Goal: Book appointment/travel/reservation

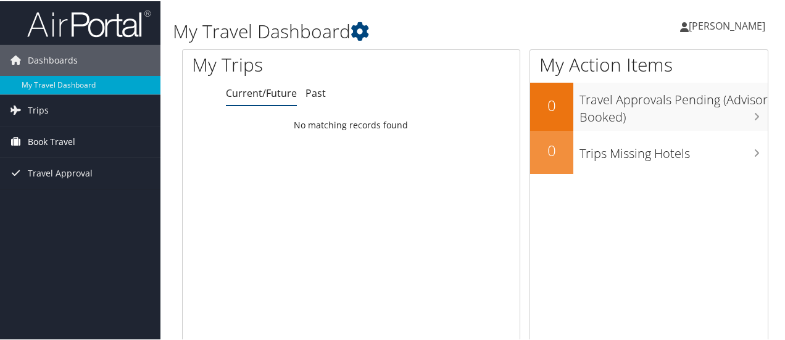
click at [76, 142] on link "Book Travel" at bounding box center [80, 140] width 160 height 31
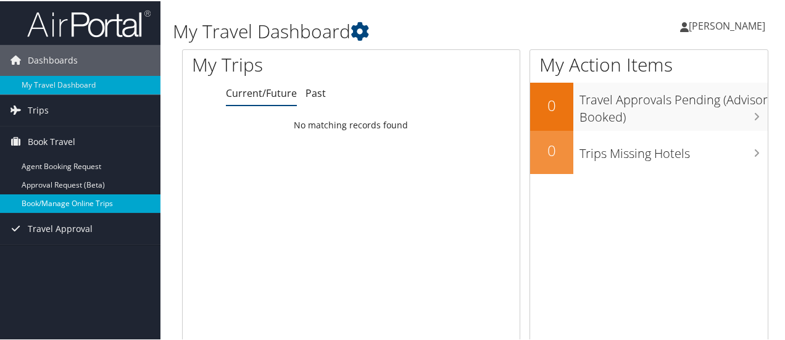
click at [75, 198] on link "Book/Manage Online Trips" at bounding box center [80, 202] width 160 height 19
